Goal: Obtain resource: Download file/media

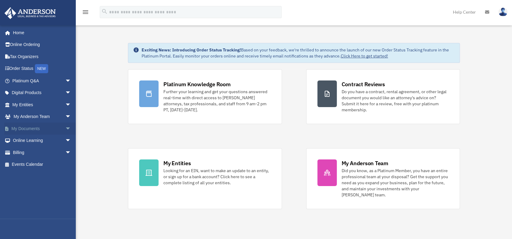
click at [30, 127] on link "My Documents arrow_drop_down" at bounding box center [42, 129] width 76 height 12
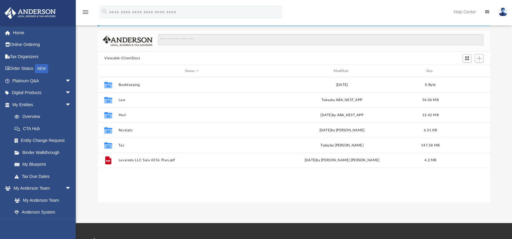
scroll to position [133, 388]
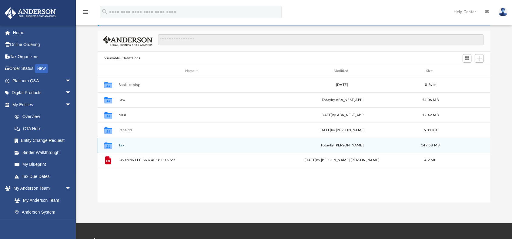
click at [119, 145] on button "Tax" at bounding box center [191, 146] width 147 height 4
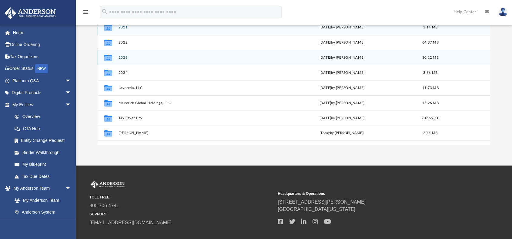
scroll to position [91, 0]
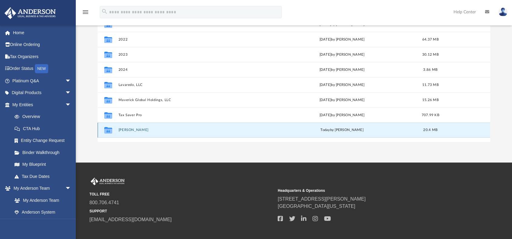
click at [130, 130] on button "[PERSON_NAME]" at bounding box center [191, 130] width 147 height 4
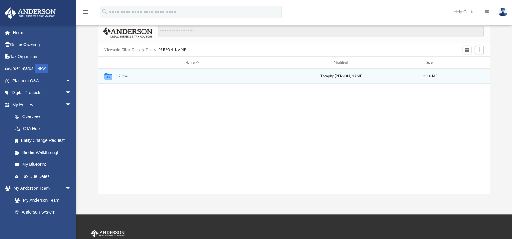
scroll to position [30, 0]
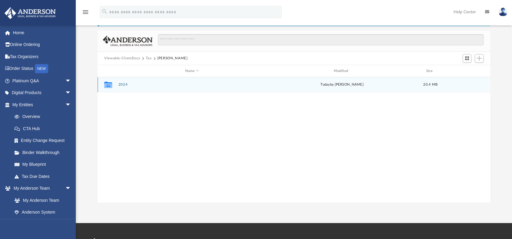
click at [122, 85] on button "2024" at bounding box center [191, 85] width 147 height 4
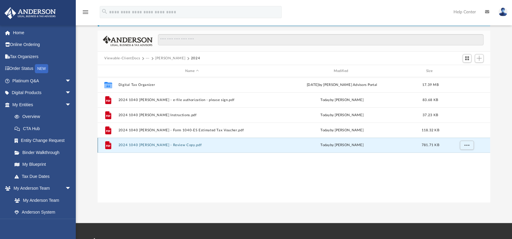
click at [149, 145] on button "2024 1040 [PERSON_NAME] - Review Copy.pdf" at bounding box center [191, 145] width 147 height 4
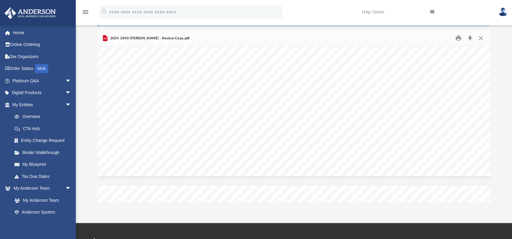
scroll to position [14340, 0]
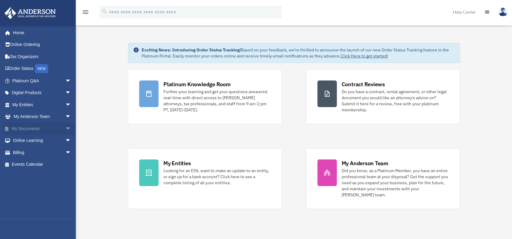
click at [65, 127] on span "arrow_drop_down" at bounding box center [71, 129] width 12 height 12
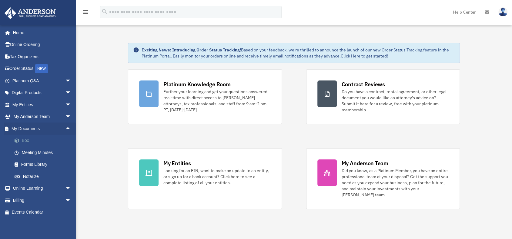
click at [37, 141] on link "Box" at bounding box center [44, 141] width 72 height 12
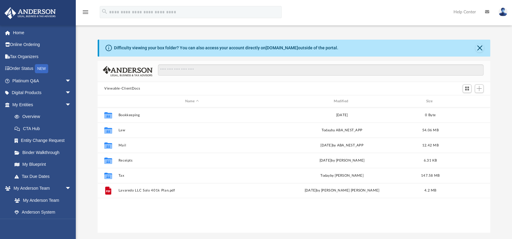
scroll to position [133, 388]
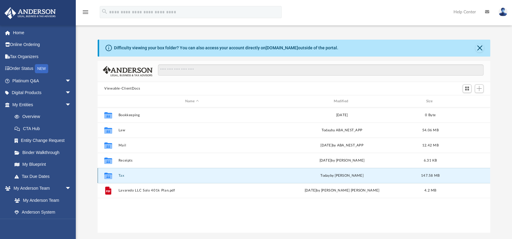
click at [120, 174] on button "Tax" at bounding box center [191, 176] width 147 height 4
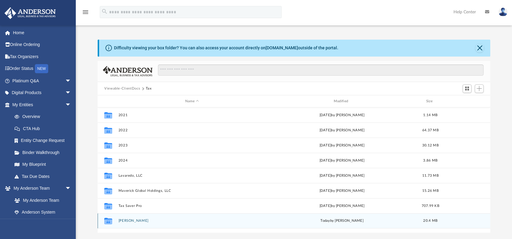
click at [132, 221] on button "[PERSON_NAME]" at bounding box center [191, 221] width 147 height 4
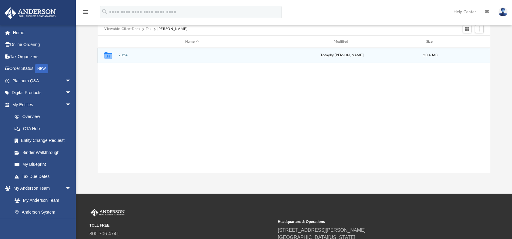
scroll to position [61, 0]
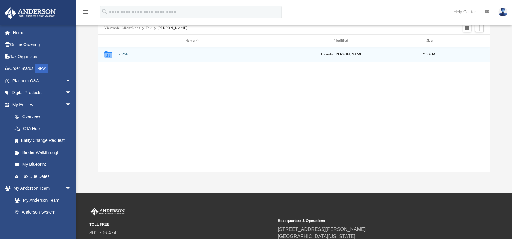
click at [124, 55] on button "2024" at bounding box center [191, 54] width 147 height 4
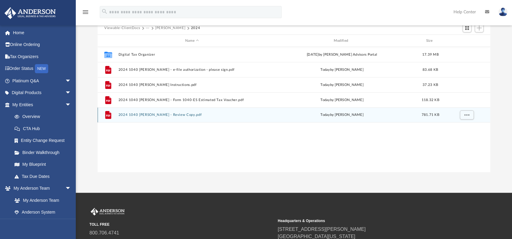
click at [151, 116] on button "2024 1040 [PERSON_NAME] - Review Copy.pdf" at bounding box center [191, 115] width 147 height 4
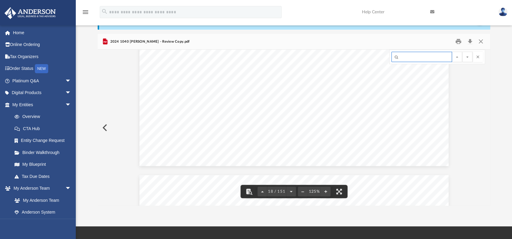
scroll to position [24, 0]
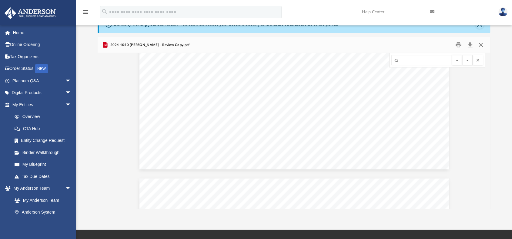
click at [481, 45] on button "Close" at bounding box center [480, 44] width 11 height 9
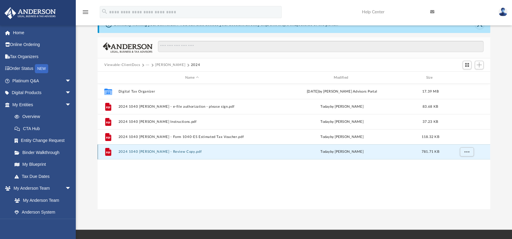
click at [173, 151] on button "2024 1040 [PERSON_NAME] - Review Copy.pdf" at bounding box center [191, 152] width 147 height 4
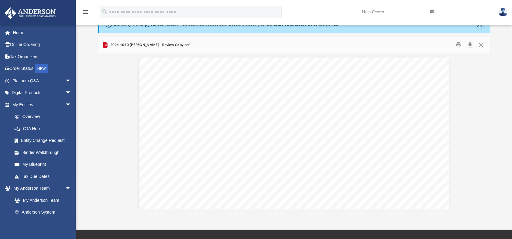
scroll to position [6867, 0]
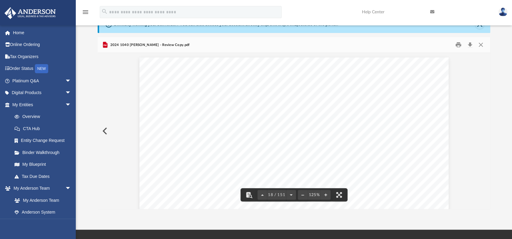
click at [363, 110] on span "~~~~~~~~~~~~~~~~~~~~~~~~~~~~~~~~~~~~~~~~~~~~~~~~" at bounding box center [287, 111] width 173 height 4
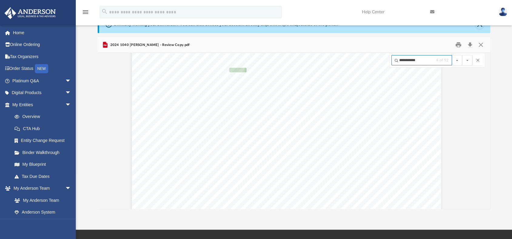
scroll to position [9916, 12]
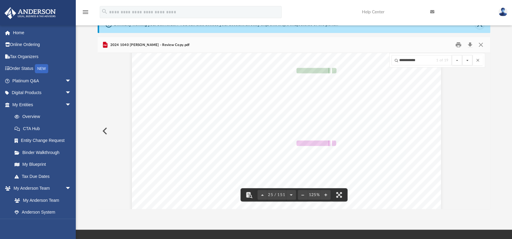
click at [466, 63] on button "File preview" at bounding box center [467, 60] width 10 height 10
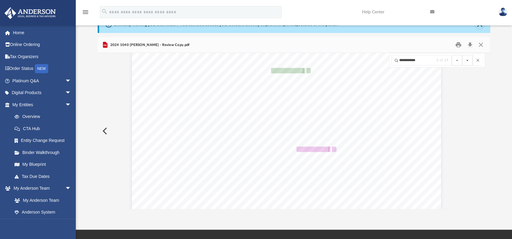
click at [466, 63] on button "File preview" at bounding box center [467, 60] width 10 height 10
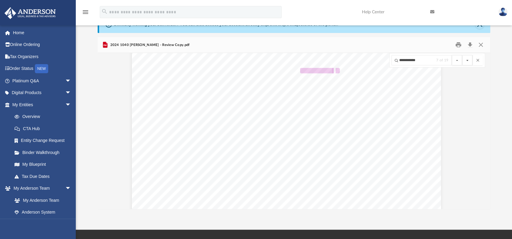
scroll to position [13821, 0]
click at [466, 63] on button "File preview" at bounding box center [467, 60] width 10 height 10
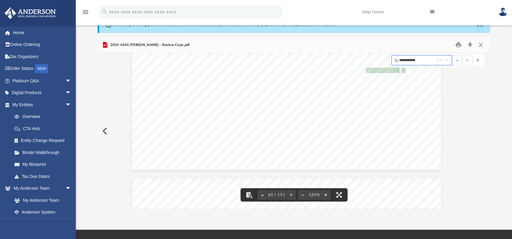
click at [426, 59] on input "**********" at bounding box center [421, 60] width 61 height 10
type input "**********"
click at [469, 59] on button "File preview" at bounding box center [467, 60] width 10 height 10
click at [465, 60] on button "File preview" at bounding box center [467, 60] width 10 height 10
click at [455, 61] on button "File preview" at bounding box center [457, 60] width 10 height 10
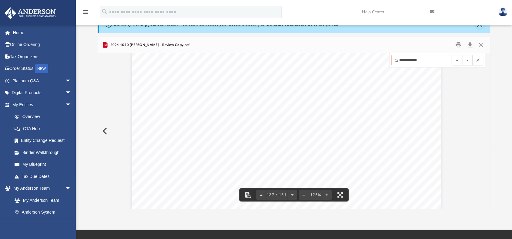
scroll to position [52845, 12]
